Goal: Task Accomplishment & Management: Manage account settings

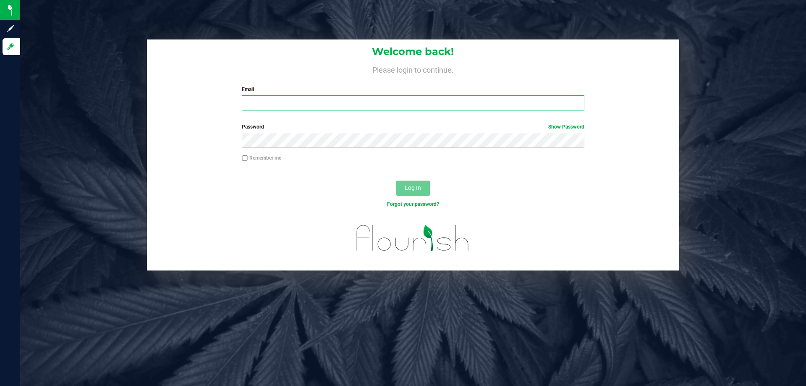
click at [286, 108] on input "Email" at bounding box center [413, 102] width 342 height 15
type input "[EMAIL_ADDRESS][DOMAIN_NAME]"
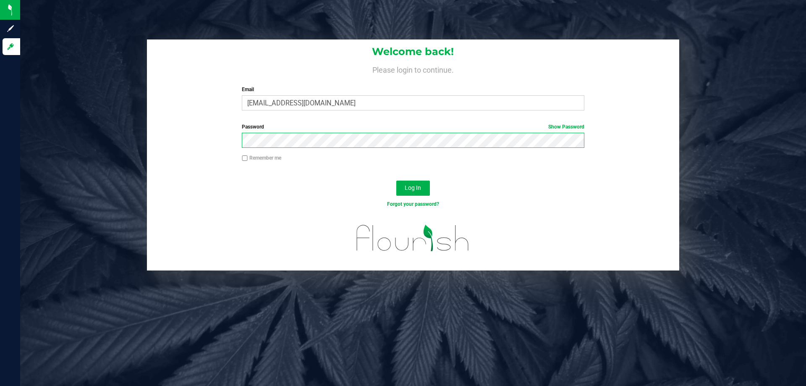
click at [396, 181] on button "Log In" at bounding box center [413, 188] width 34 height 15
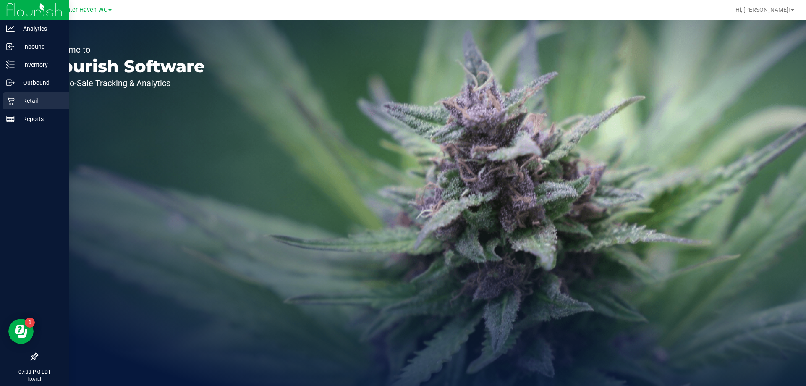
click at [42, 96] on p "Retail" at bounding box center [40, 101] width 50 height 10
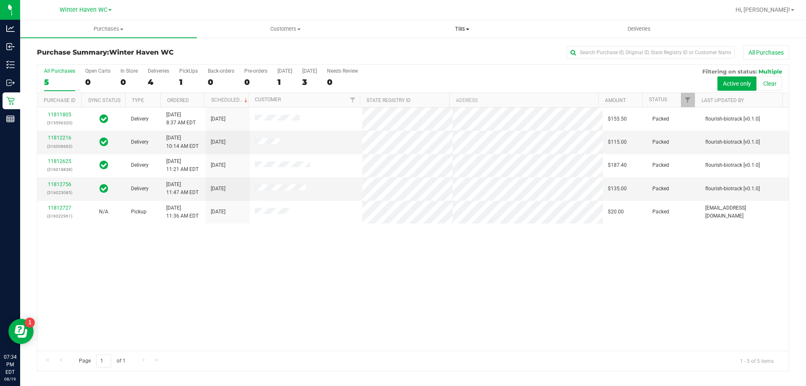
click at [455, 30] on span "Tills" at bounding box center [462, 29] width 176 height 8
click at [421, 53] on span "Manage tills" at bounding box center [402, 50] width 57 height 7
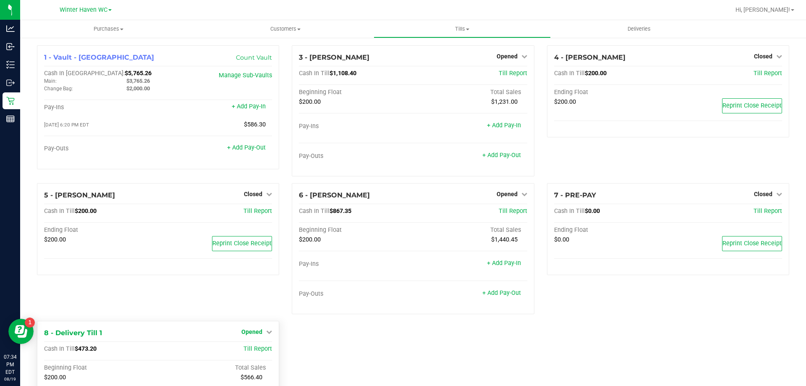
click at [246, 334] on span "Opened" at bounding box center [251, 331] width 21 height 7
click at [249, 349] on link "Close Till" at bounding box center [253, 349] width 23 height 7
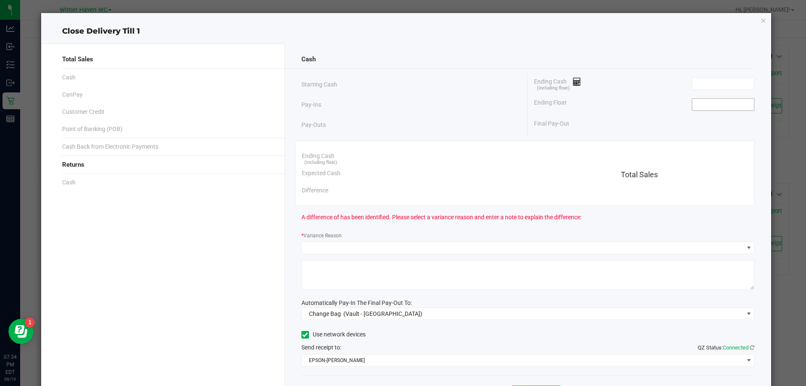
click at [699, 107] on input at bounding box center [723, 105] width 62 height 12
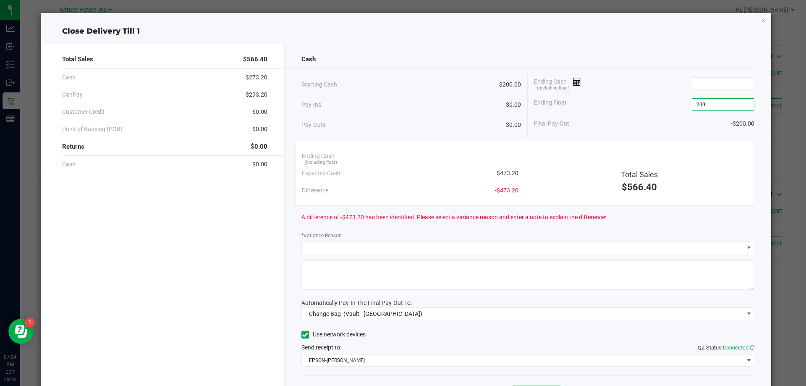
type input "$200.00"
click at [735, 74] on div "Ending Cash (including float)" at bounding box center [644, 83] width 220 height 21
click at [736, 76] on div "Ending Cash (including float)" at bounding box center [644, 83] width 220 height 21
click at [734, 85] on input at bounding box center [723, 84] width 62 height 12
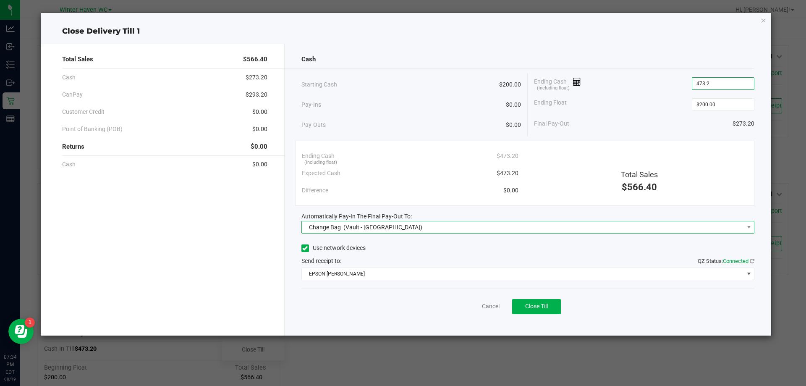
type input "$473.20"
click at [562, 226] on span "Change Bag (Vault - [GEOGRAPHIC_DATA])" at bounding box center [523, 227] width 442 height 12
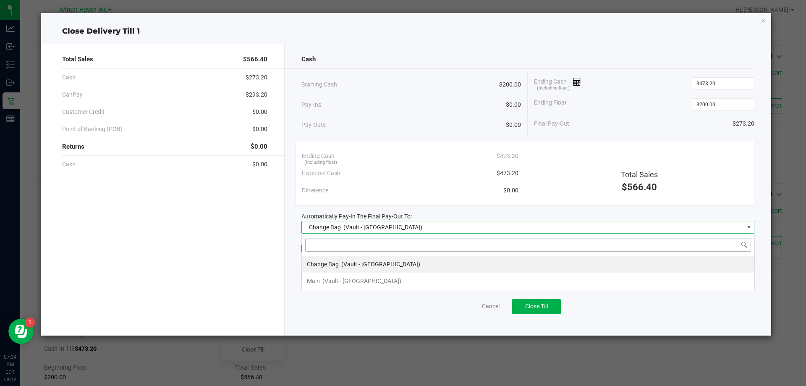
scroll to position [13, 453]
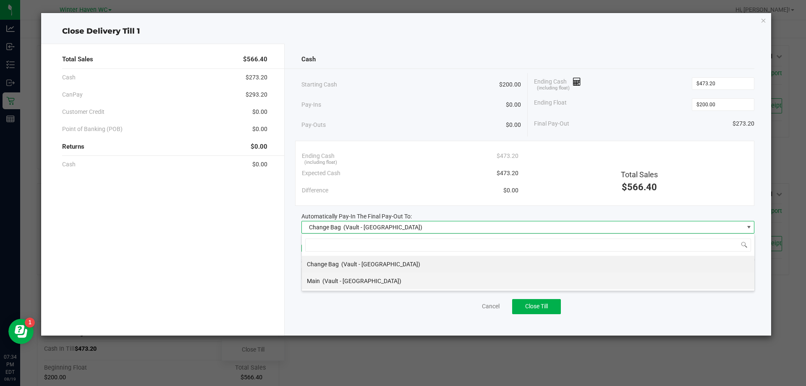
click at [399, 281] on li "Main (Vault - [GEOGRAPHIC_DATA])" at bounding box center [528, 280] width 453 height 17
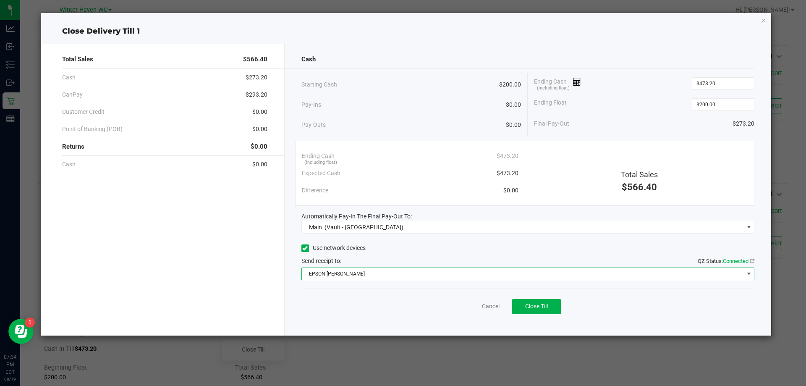
click at [400, 273] on span "EPSON-[PERSON_NAME]" at bounding box center [523, 274] width 442 height 12
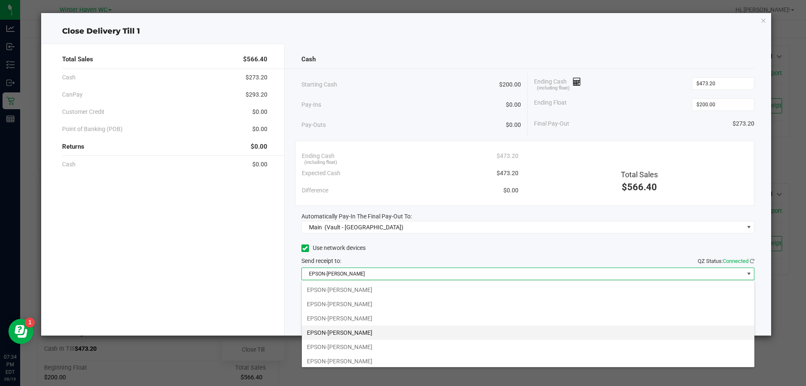
scroll to position [44, 0]
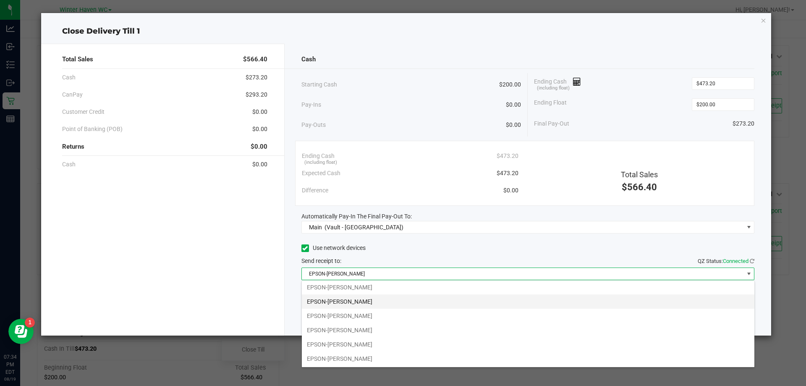
click at [395, 304] on li "EPSON-[PERSON_NAME]" at bounding box center [528, 301] width 453 height 14
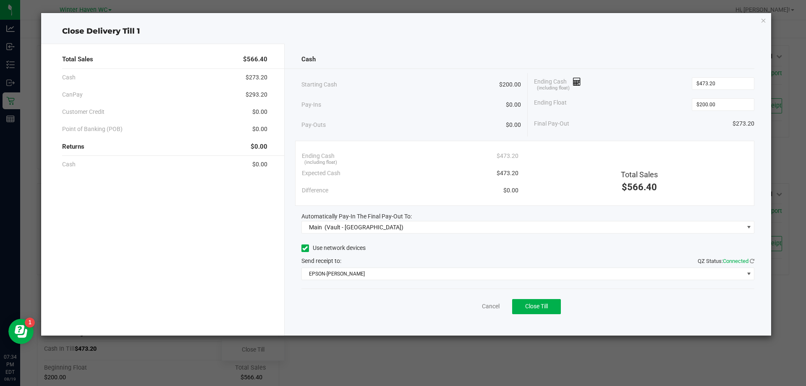
click at [419, 254] on div "Use network devices Send receipt to: QZ Status: Connected EPSON-[PERSON_NAME]" at bounding box center [527, 261] width 453 height 38
click at [546, 303] on span "Close Till" at bounding box center [536, 306] width 23 height 7
